Goal: Navigation & Orientation: Find specific page/section

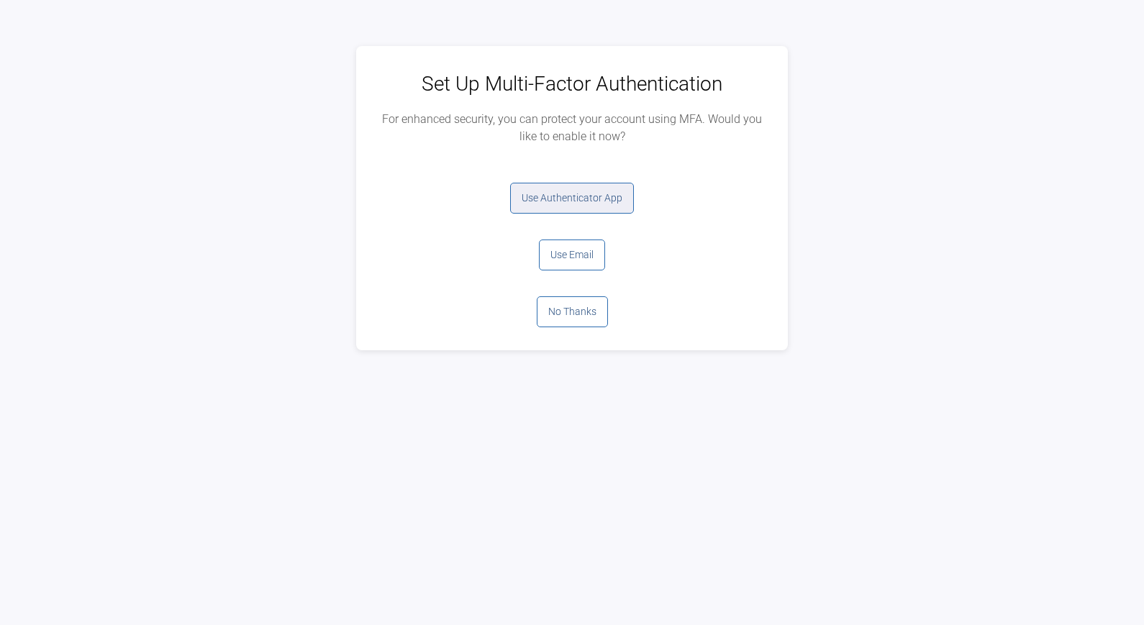
click at [567, 192] on button "Use Authenticator App" at bounding box center [572, 198] width 124 height 31
click at [568, 197] on button "Log Out" at bounding box center [572, 198] width 58 height 31
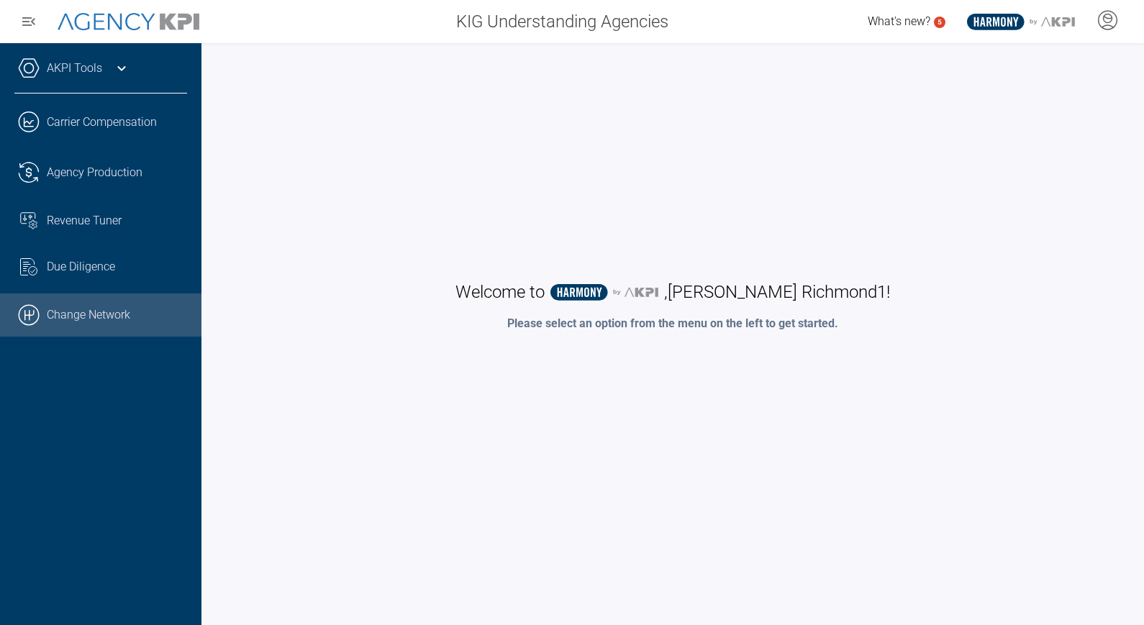
click at [100, 304] on link ".cls-1{fill:none;stroke:#000;stroke-linecap:round;stroke-linejoin:round;stroke-…" at bounding box center [101, 315] width 202 height 43
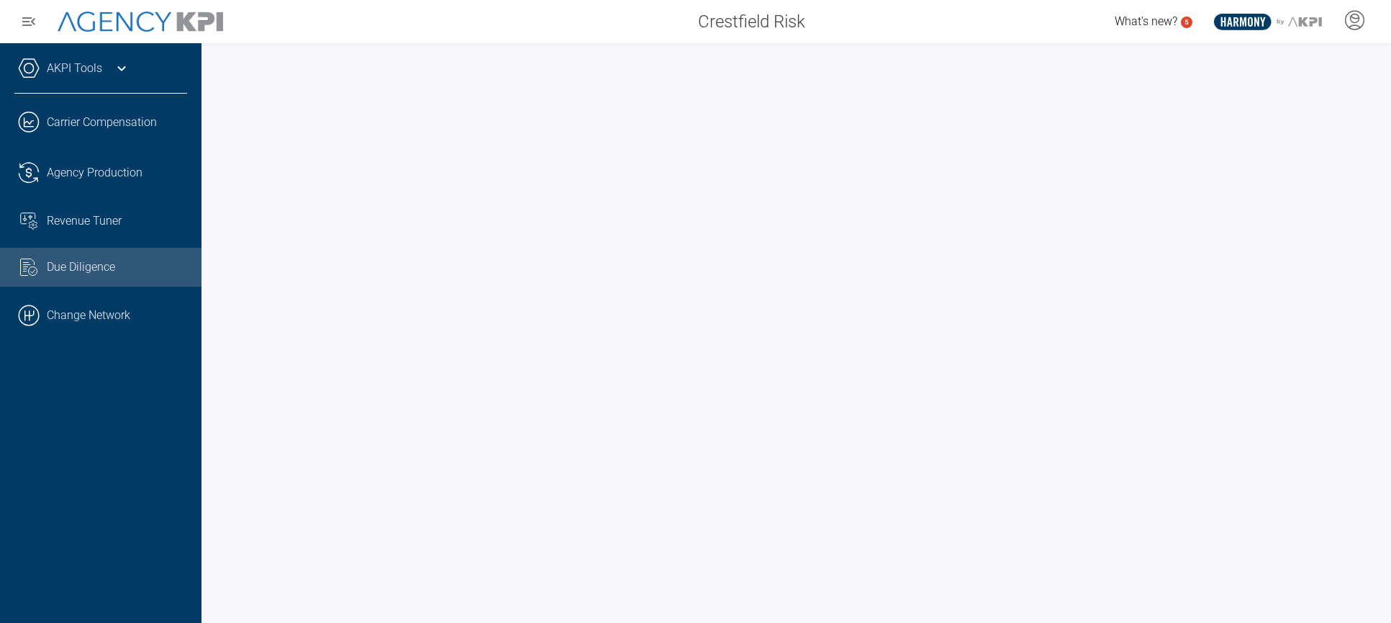
click at [63, 266] on span "Due Diligence" at bounding box center [81, 266] width 68 height 17
click at [1059, 6] on div "Crestfield Risk What's new? 5 .st0{fill:#003B66;} .st1{fill:#FFFFFF;} .st2{fill…" at bounding box center [695, 21] width 1391 height 43
